Goal: Navigation & Orientation: Go to known website

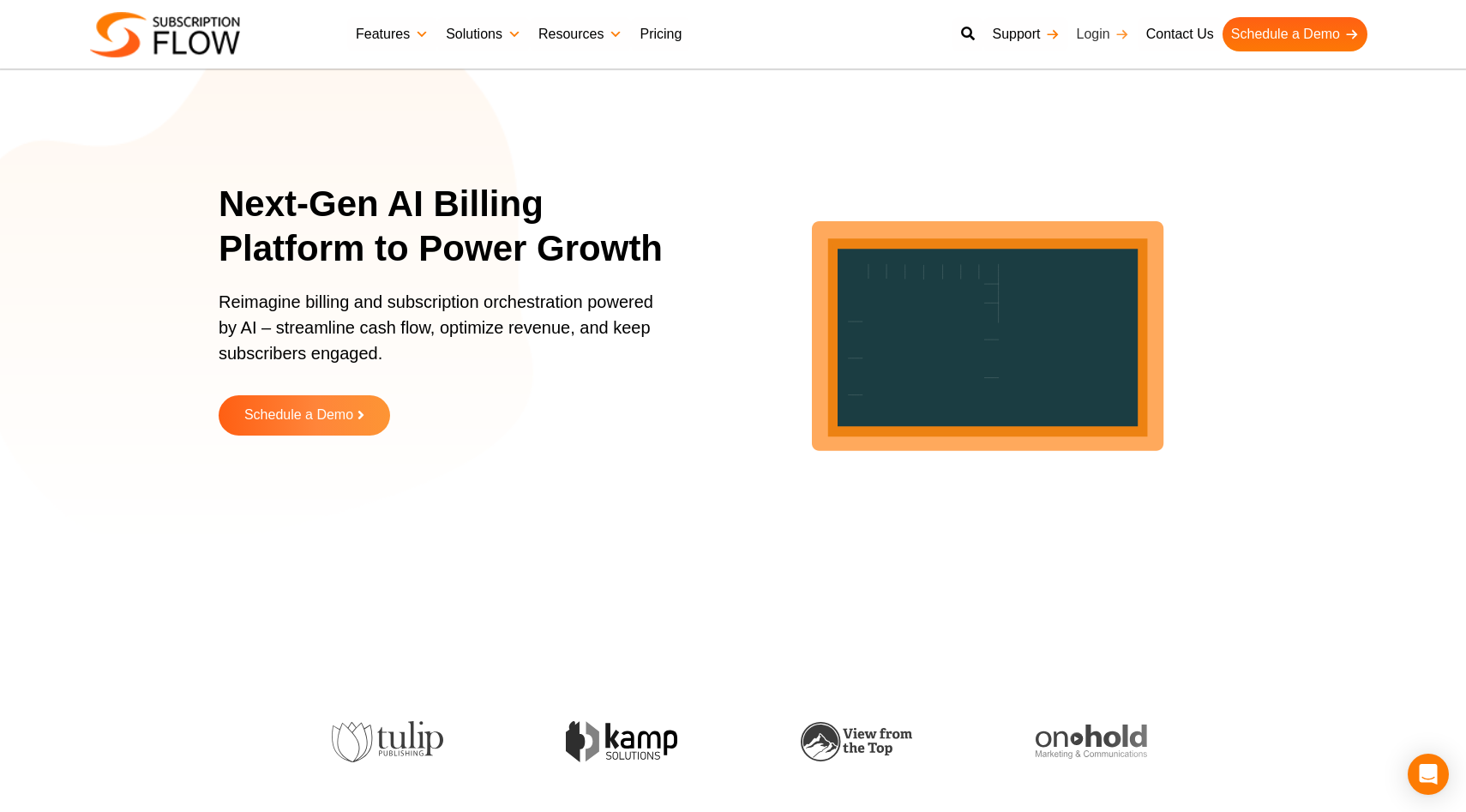
click at [1090, 32] on link "Login" at bounding box center [1102, 34] width 69 height 34
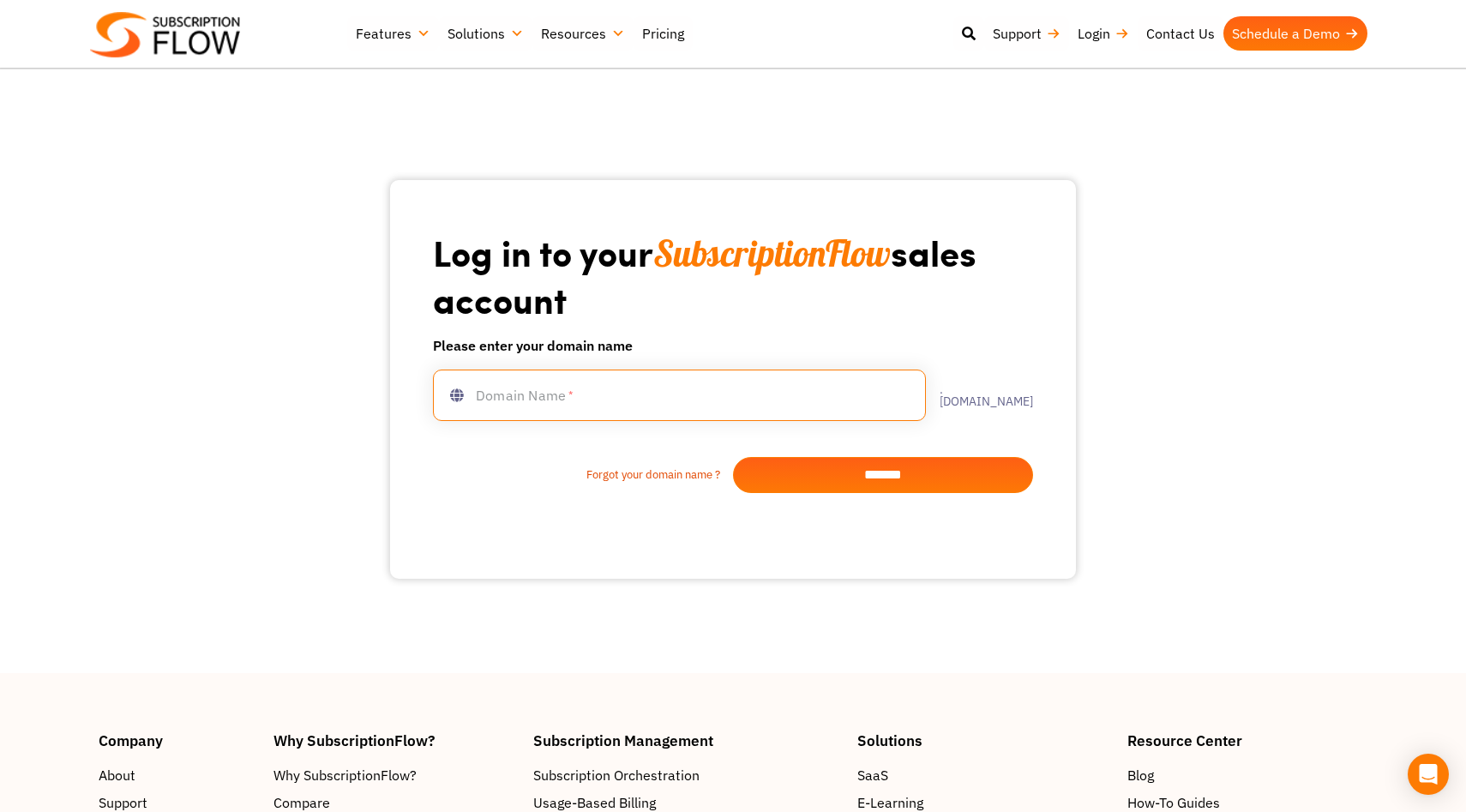
click at [598, 403] on input "text" at bounding box center [680, 395] width 494 height 52
